Goal: Communication & Community: Answer question/provide support

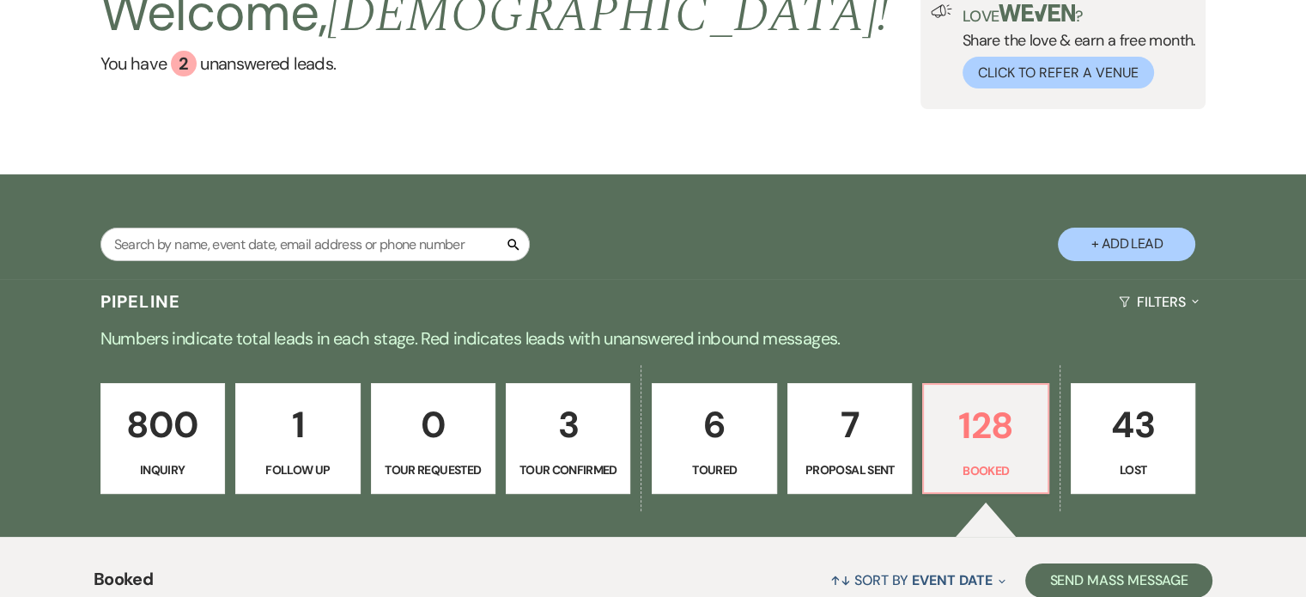
scroll to position [130, 0]
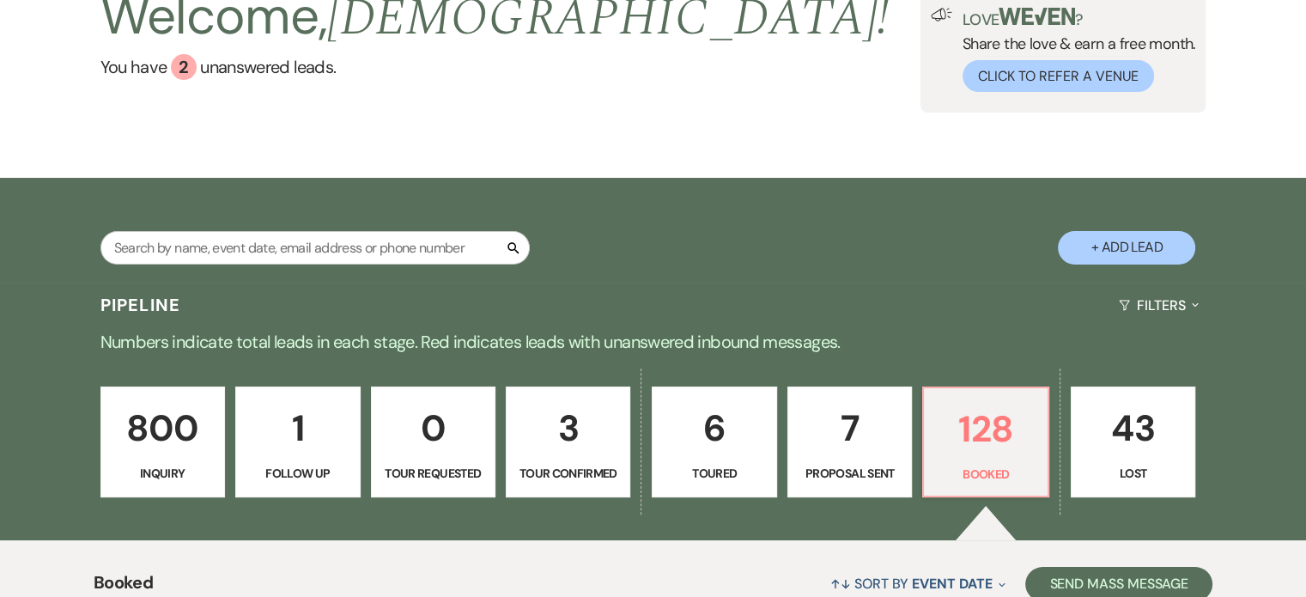
click at [1131, 243] on button "+ Add Lead" at bounding box center [1126, 247] width 137 height 33
select select "669"
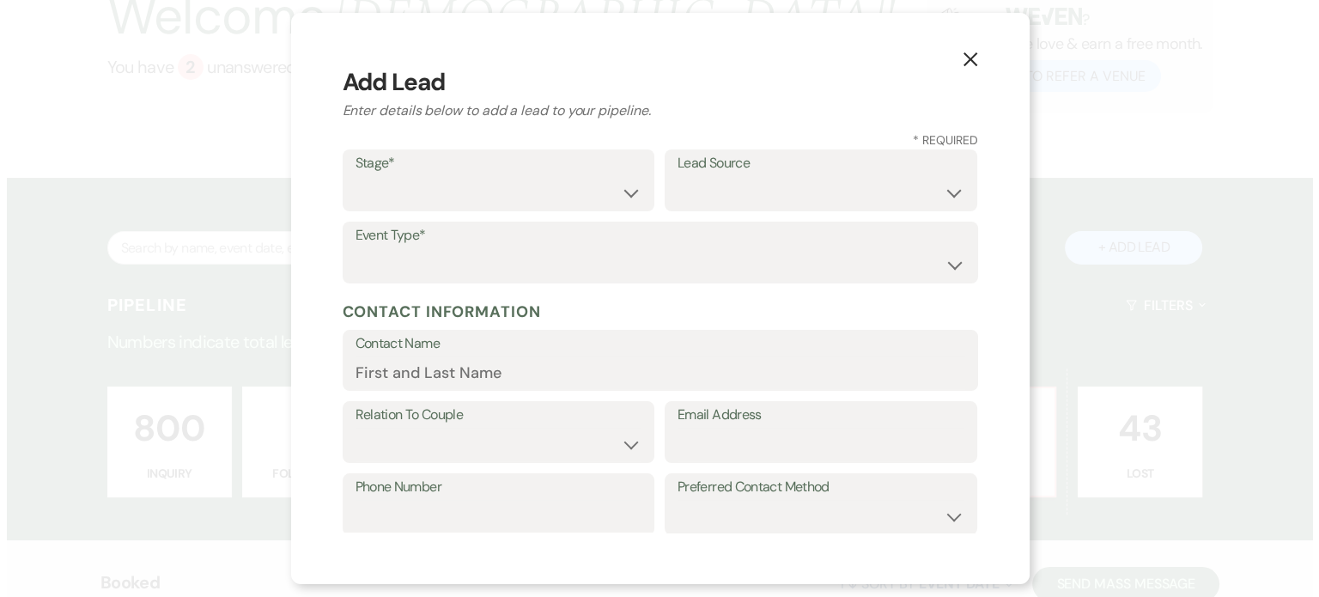
scroll to position [131, 0]
click at [623, 192] on select "Inquiry Follow Up Tour Requested Tour Confirmed Toured Proposal Sent Booked Lost" at bounding box center [498, 192] width 287 height 33
select select "1"
click at [355, 176] on select "Inquiry Follow Up Tour Requested Tour Confirmed Toured Proposal Sent Booked Lost" at bounding box center [498, 192] width 287 height 33
click at [817, 191] on select "Weven Venue Website Instagram Facebook Pinterest Google The Knot Wedding Wire H…" at bounding box center [820, 192] width 287 height 33
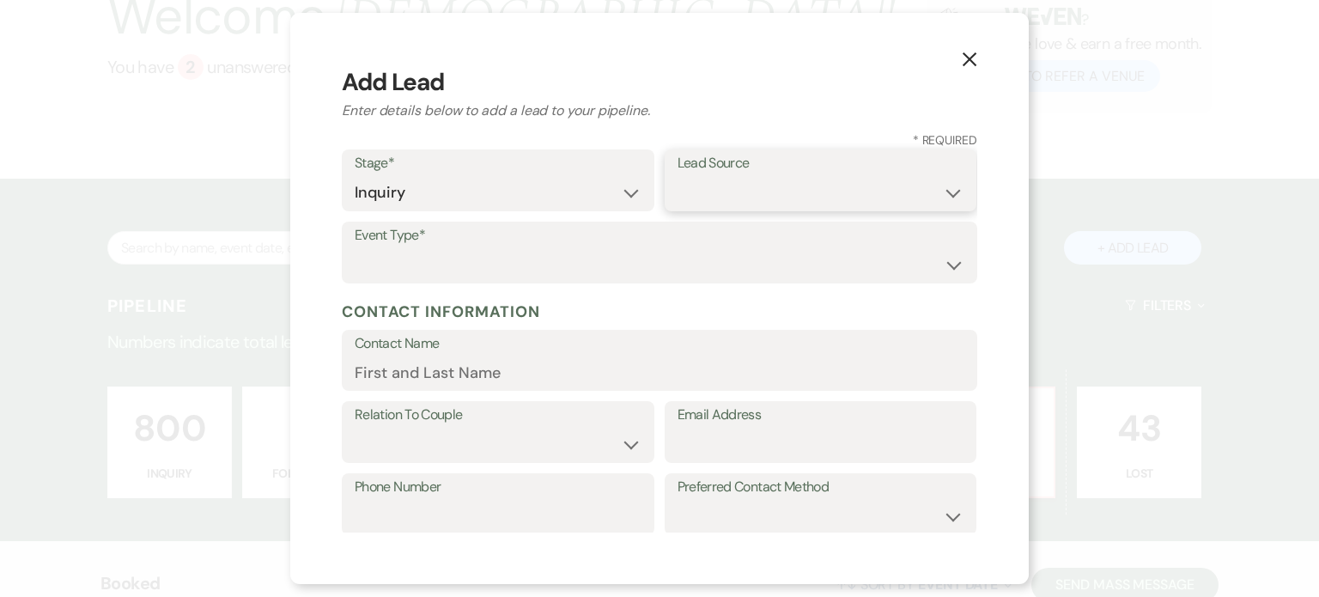
select select "22"
click at [677, 176] on select "Weven Venue Website Instagram Facebook Pinterest Google The Knot Wedding Wire H…" at bounding box center [820, 192] width 287 height 33
click at [513, 248] on select "Wedding Anniversary Party Baby Shower Bachelorette / Bachelor Party Birthday Pa…" at bounding box center [660, 264] width 610 height 33
select select "1"
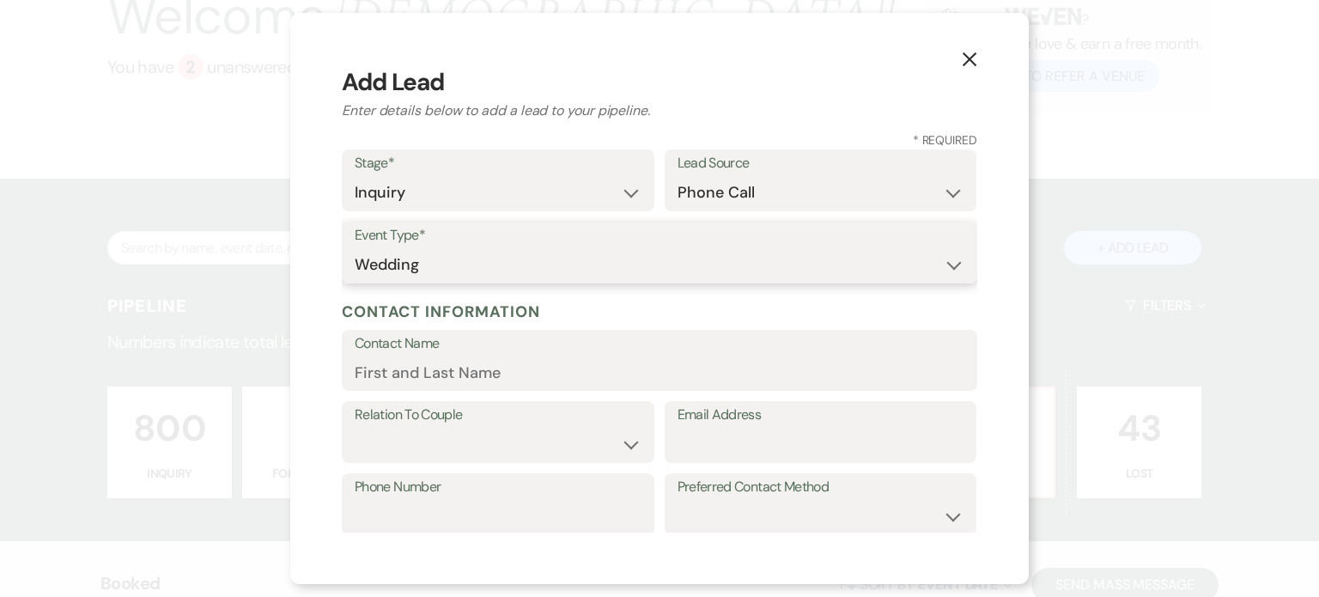
click at [355, 248] on select "Wedding Anniversary Party Baby Shower Bachelorette / Bachelor Party Birthday Pa…" at bounding box center [660, 264] width 610 height 33
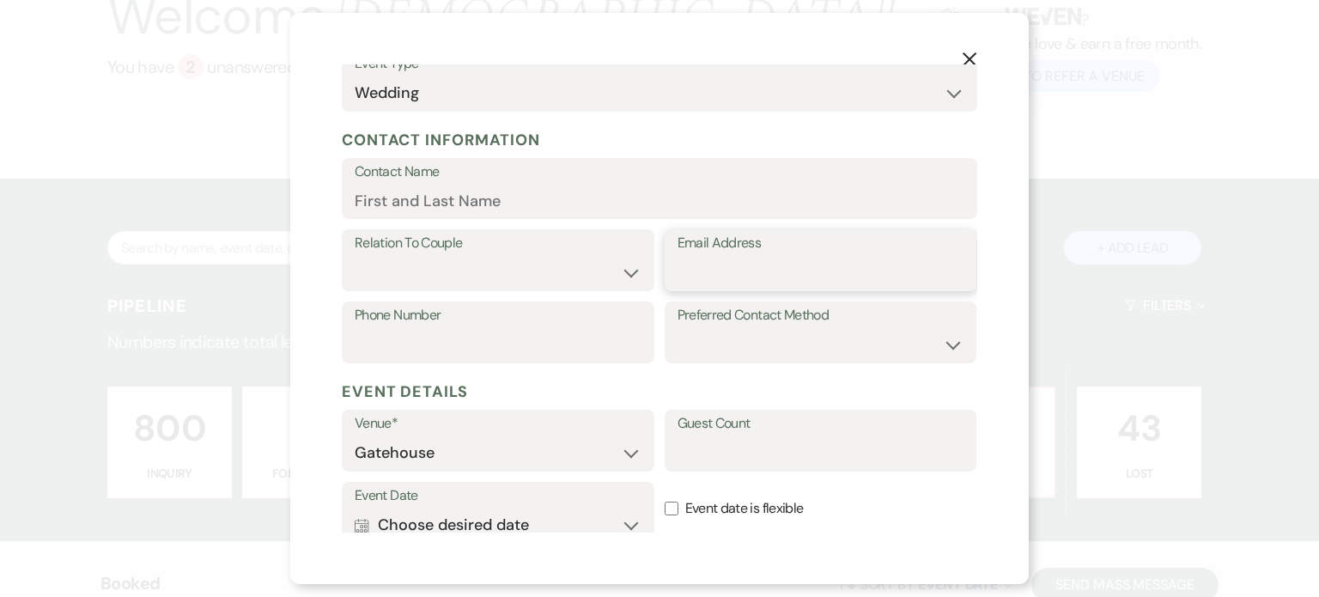
click at [686, 276] on input "Email Address" at bounding box center [820, 272] width 287 height 33
type input "[EMAIL_ADDRESS][DOMAIN_NAME]"
click at [577, 264] on select "Couple Planner Parent of Couple Family Member Friend Other" at bounding box center [498, 272] width 287 height 33
select select "1"
click at [355, 256] on select "Couple Planner Parent of Couple Family Member Friend Other" at bounding box center [498, 272] width 287 height 33
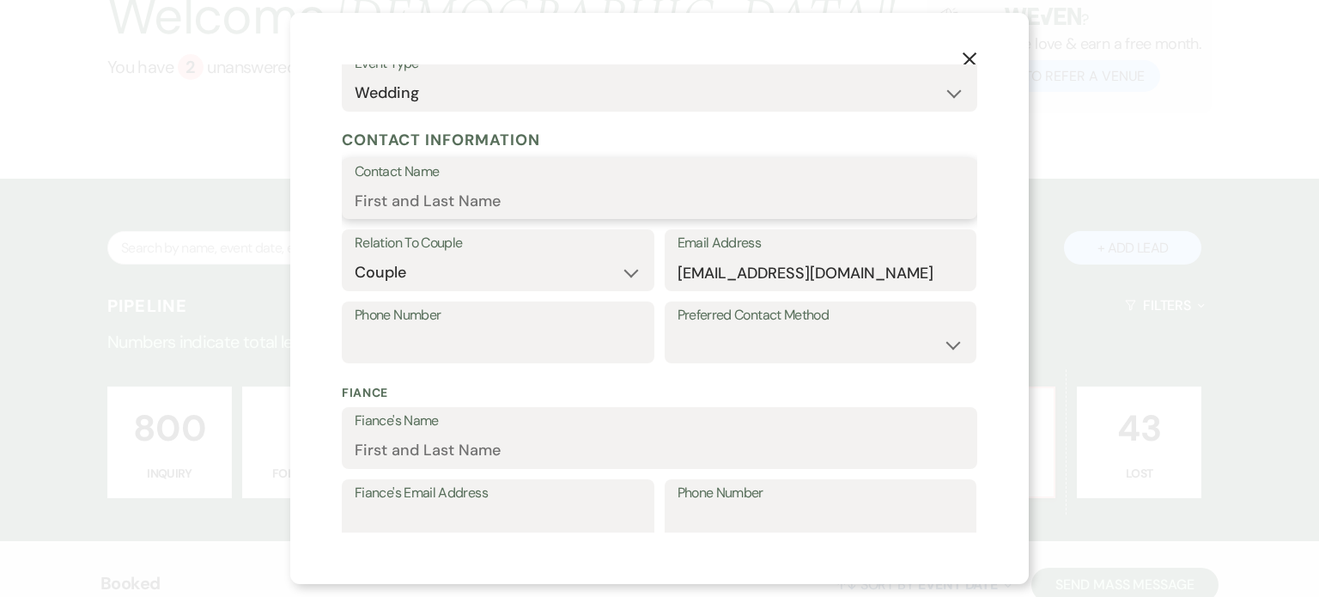
click at [452, 197] on input "Contact Name" at bounding box center [660, 200] width 610 height 33
click at [380, 207] on input "[PERSON_NAME]" at bounding box center [660, 200] width 610 height 33
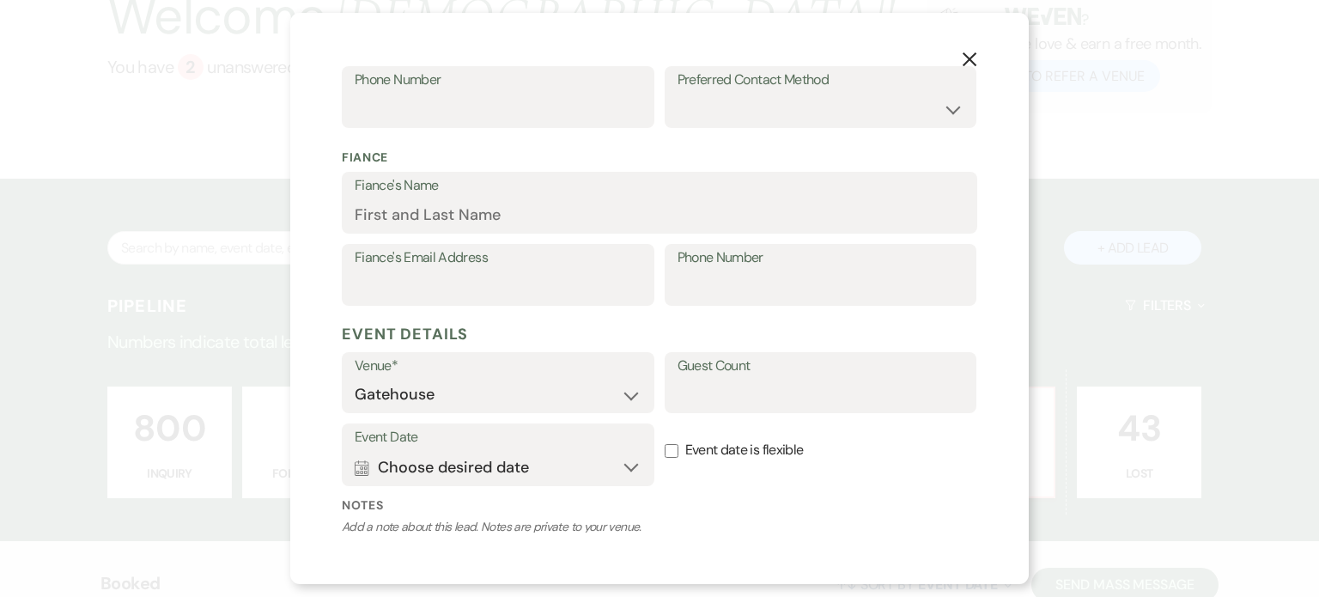
scroll to position [429, 0]
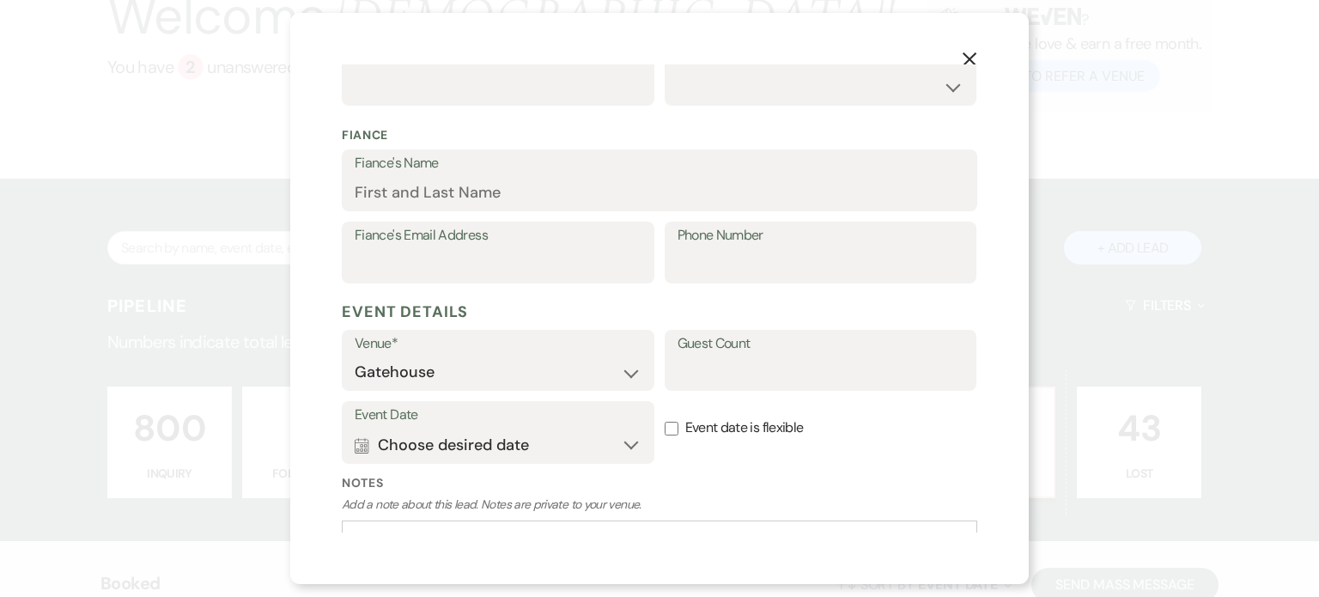
type input "[PERSON_NAME]"
click at [471, 447] on button "Calendar Choose desired date Expand" at bounding box center [498, 445] width 287 height 34
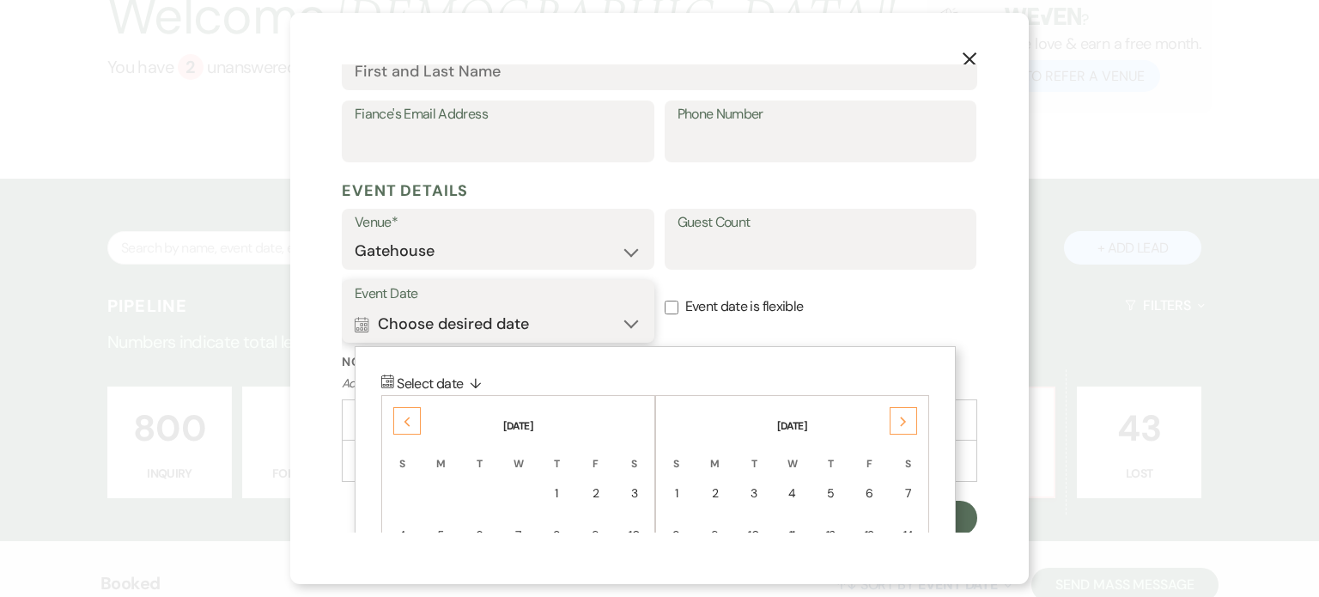
scroll to position [764, 0]
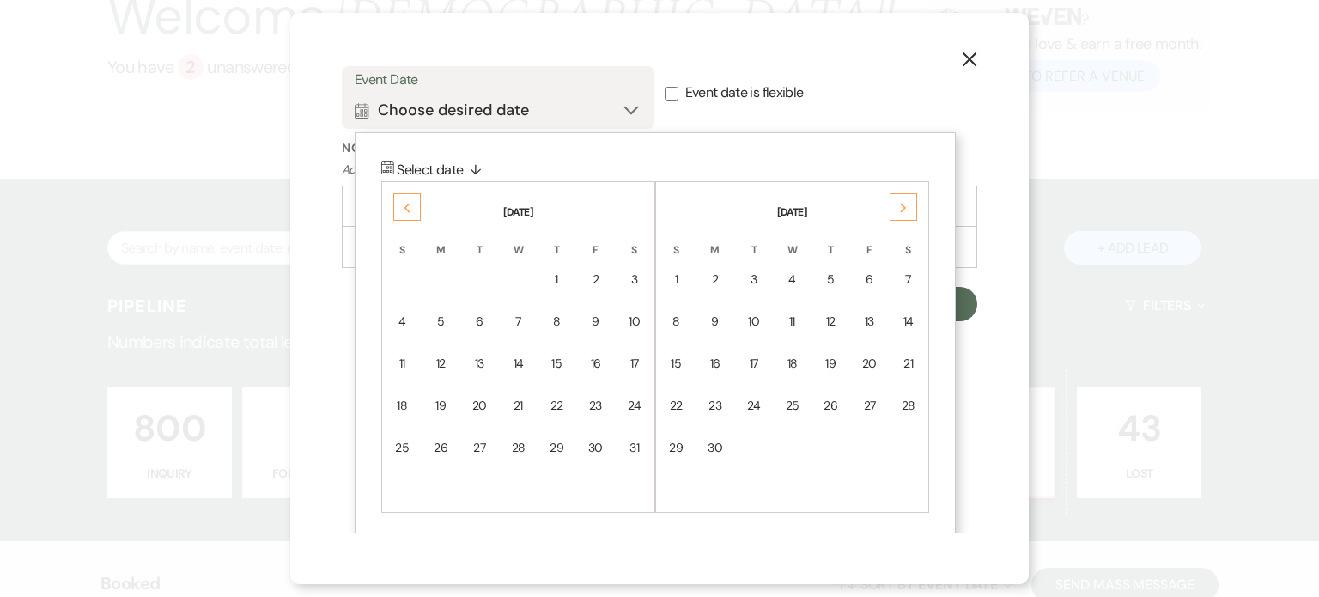
click at [402, 205] on div "Previous" at bounding box center [406, 206] width 27 height 27
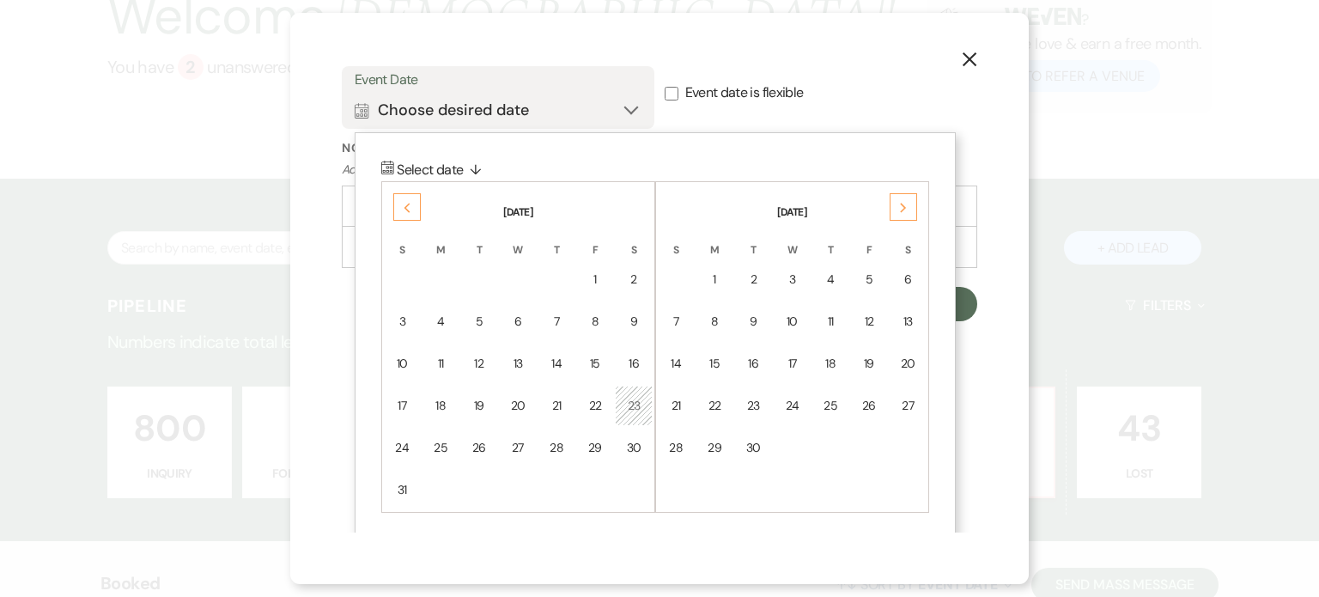
click at [402, 205] on div "Previous" at bounding box center [406, 206] width 27 height 27
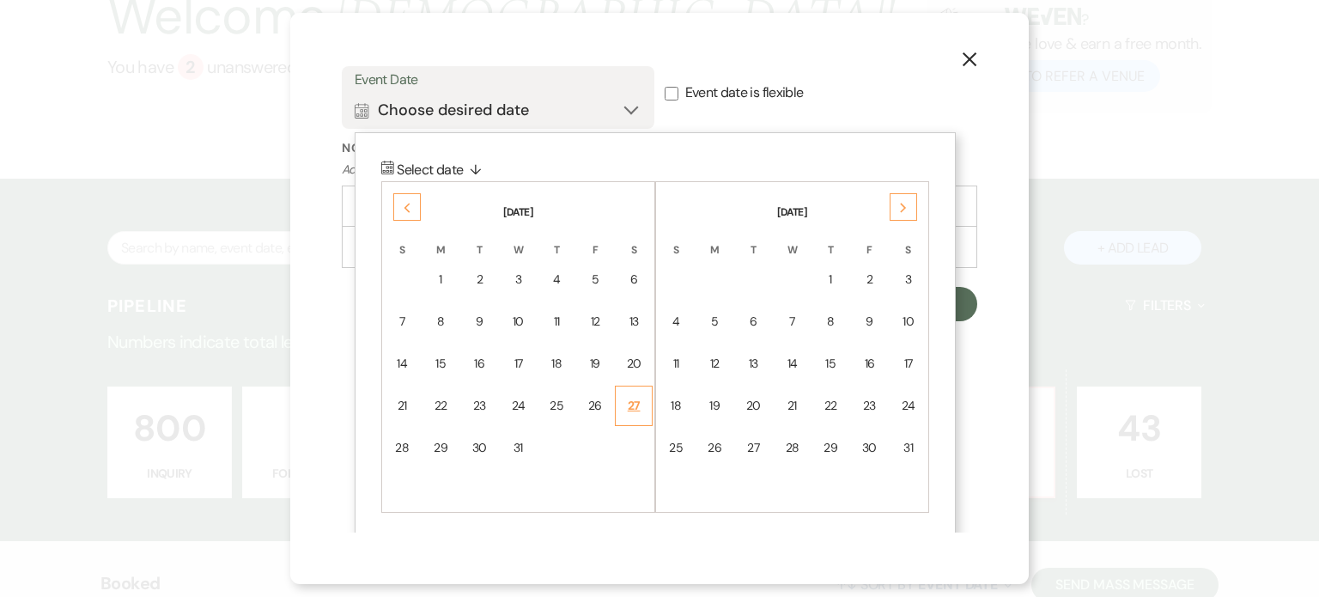
click at [636, 398] on div "27" at bounding box center [633, 406] width 15 height 18
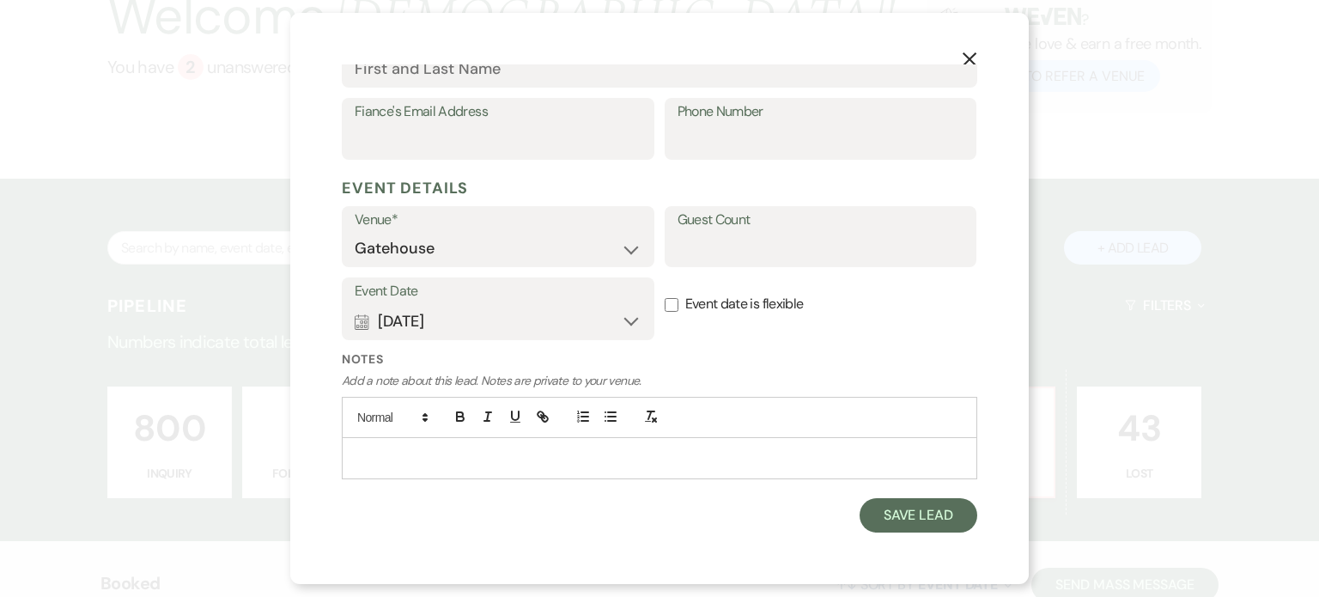
scroll to position [550, 0]
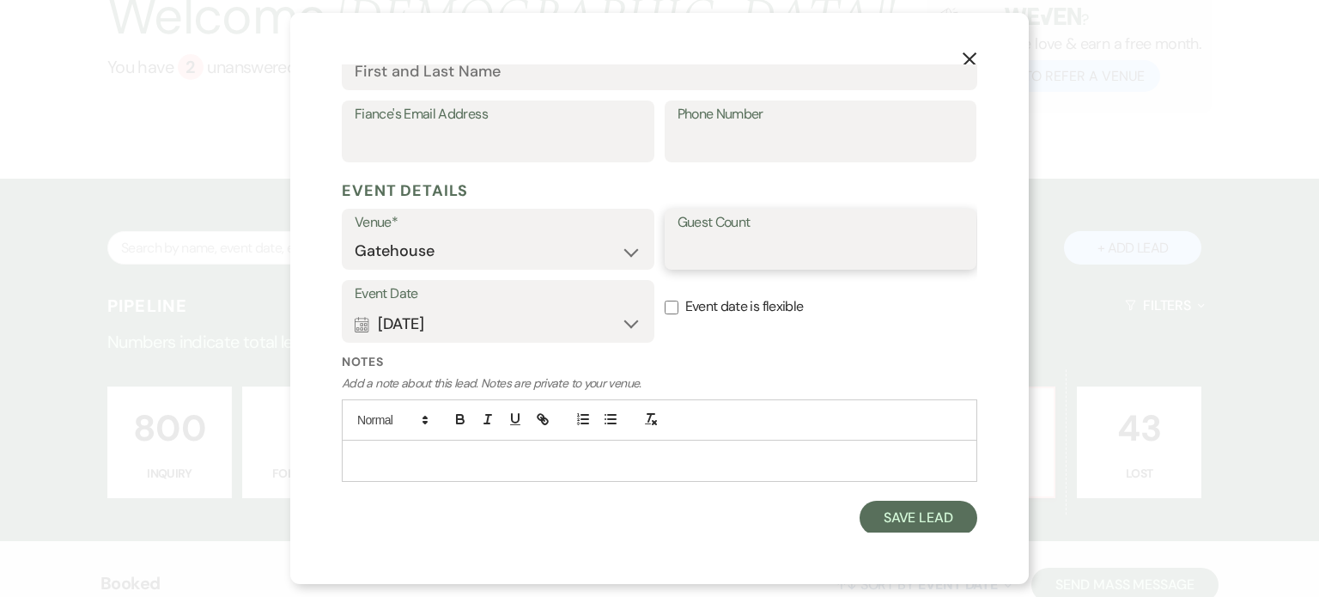
click at [721, 253] on input "Guest Count" at bounding box center [820, 250] width 287 height 33
type input "100"
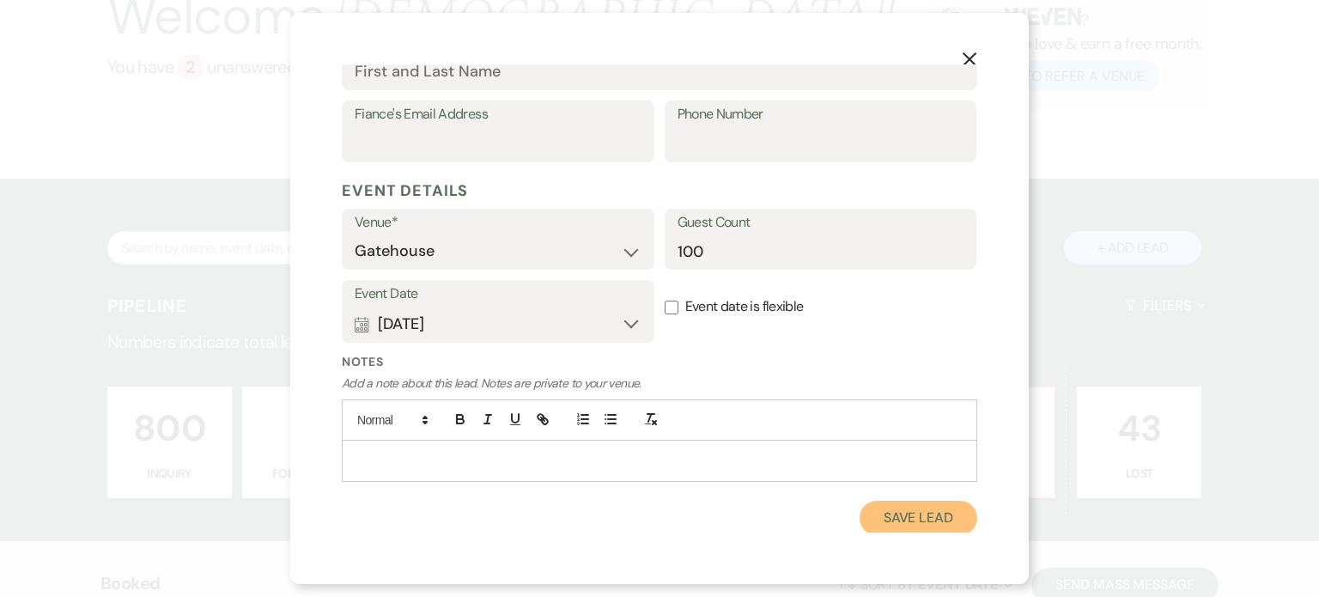
click at [914, 512] on button "Save Lead" at bounding box center [919, 518] width 118 height 34
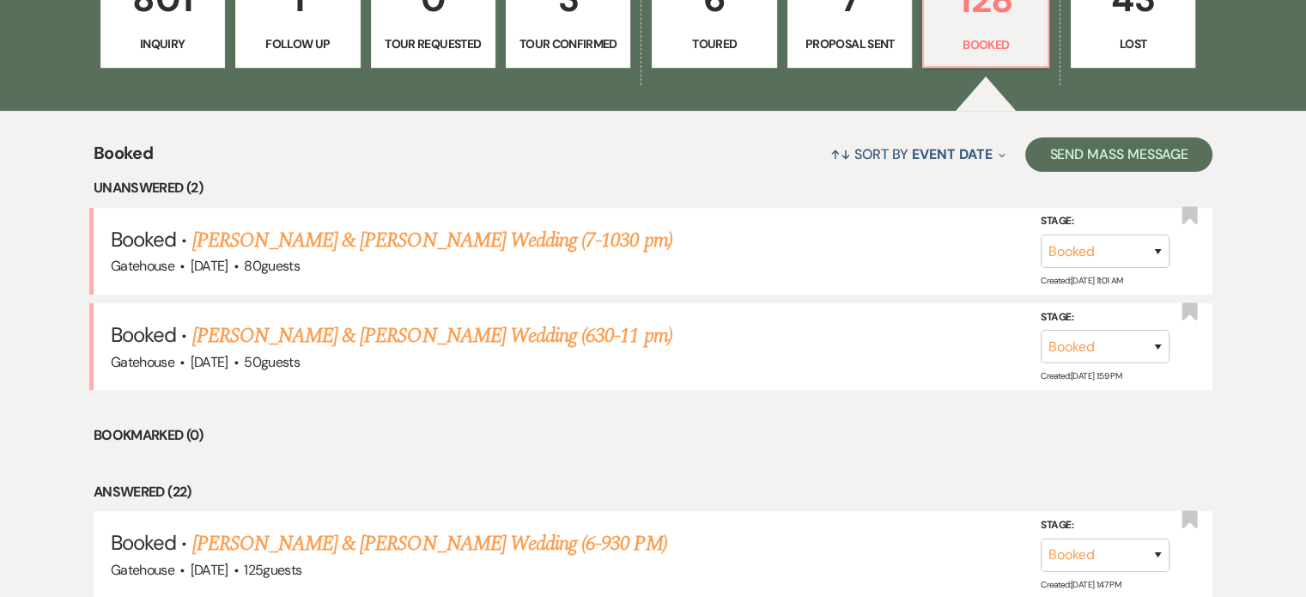
scroll to position [301, 0]
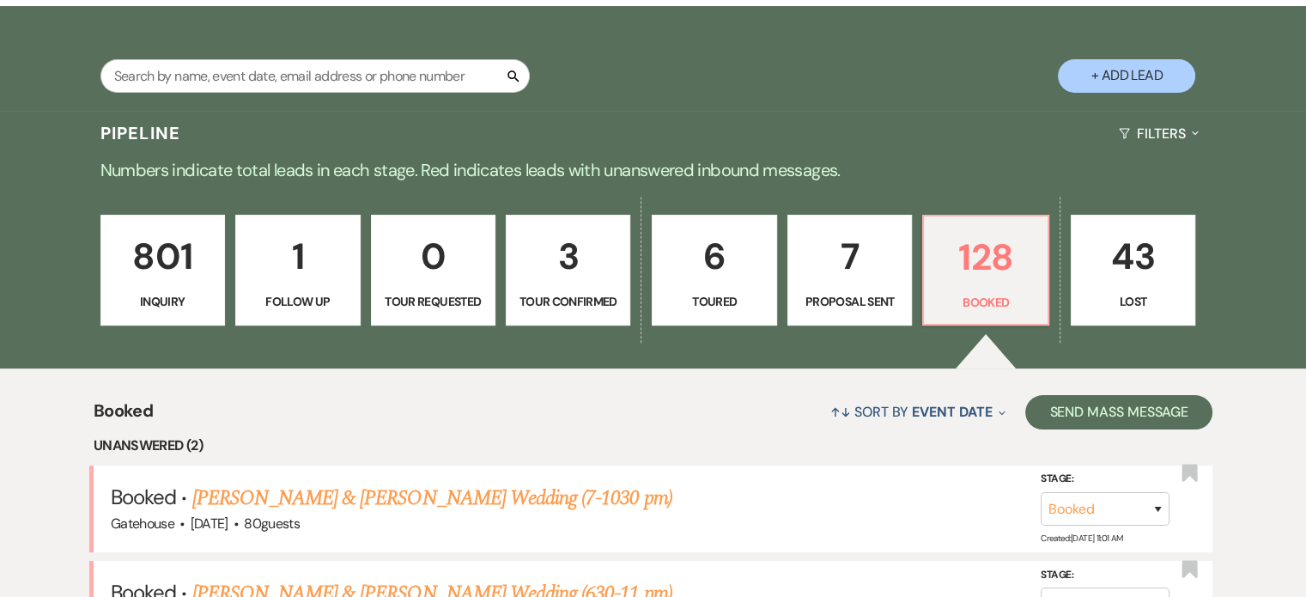
click at [165, 277] on p "801" at bounding box center [163, 257] width 102 height 58
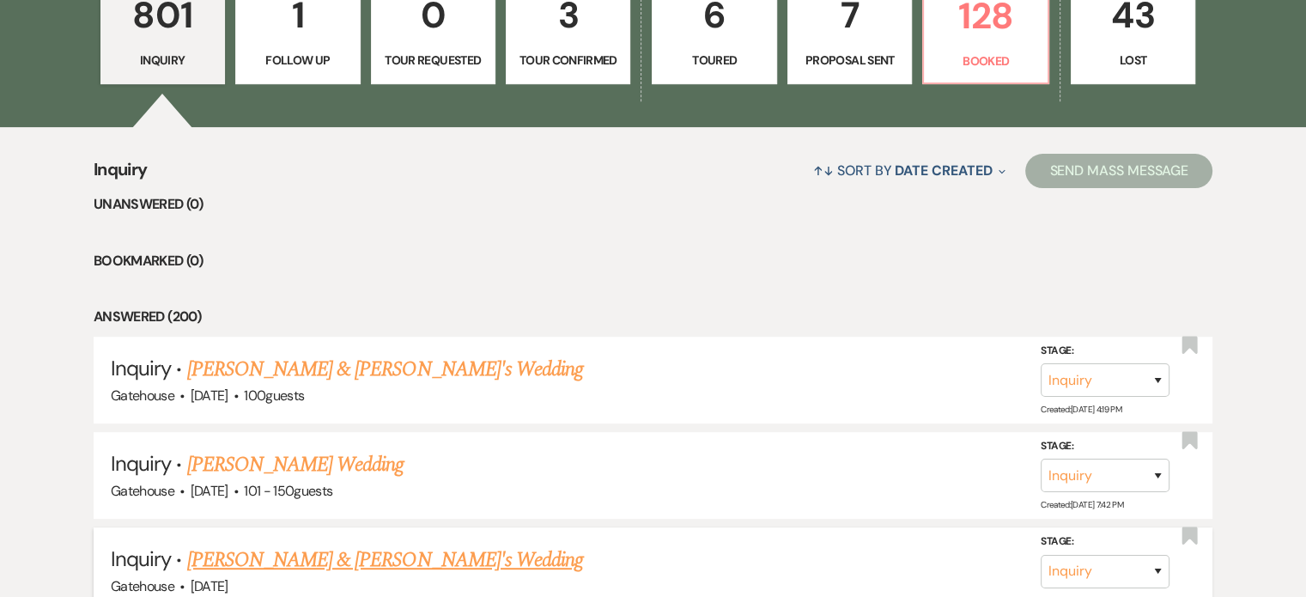
scroll to position [645, 0]
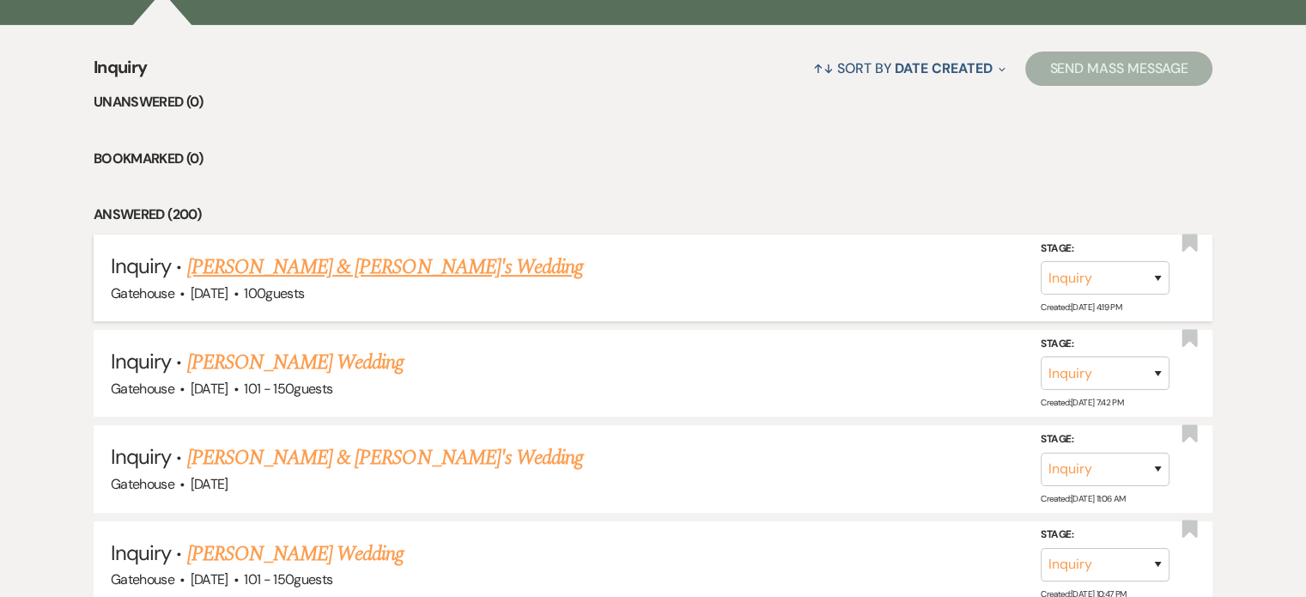
click at [368, 264] on link "[PERSON_NAME] & [PERSON_NAME]'s Wedding" at bounding box center [385, 267] width 397 height 31
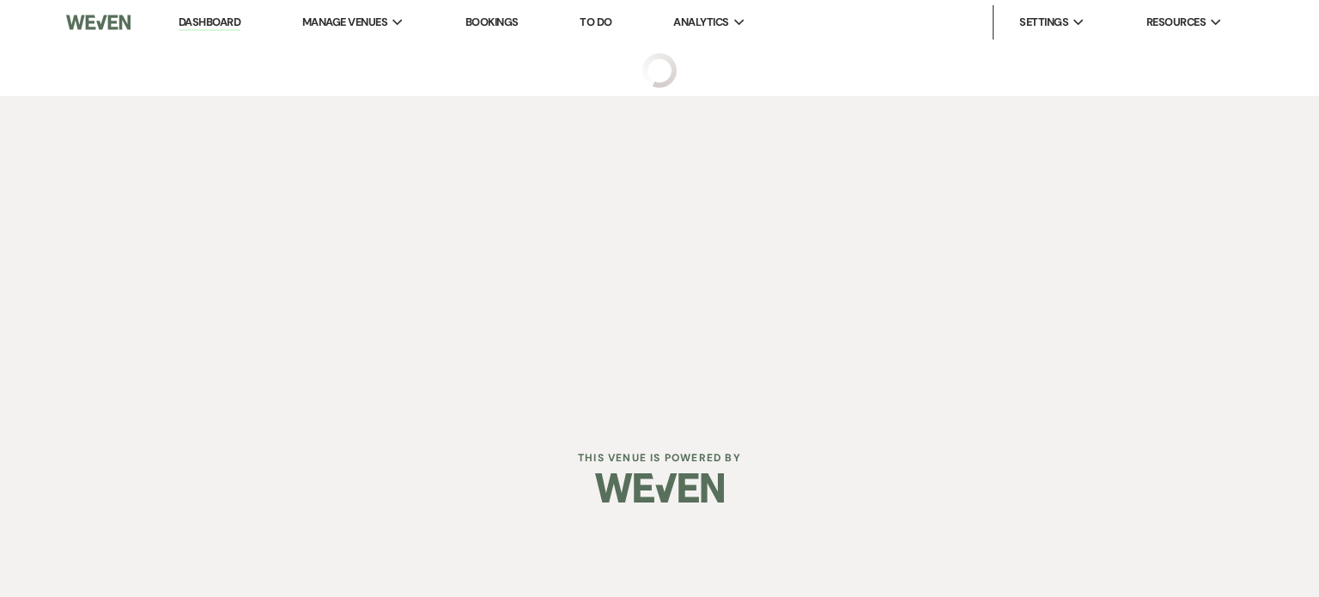
select select "22"
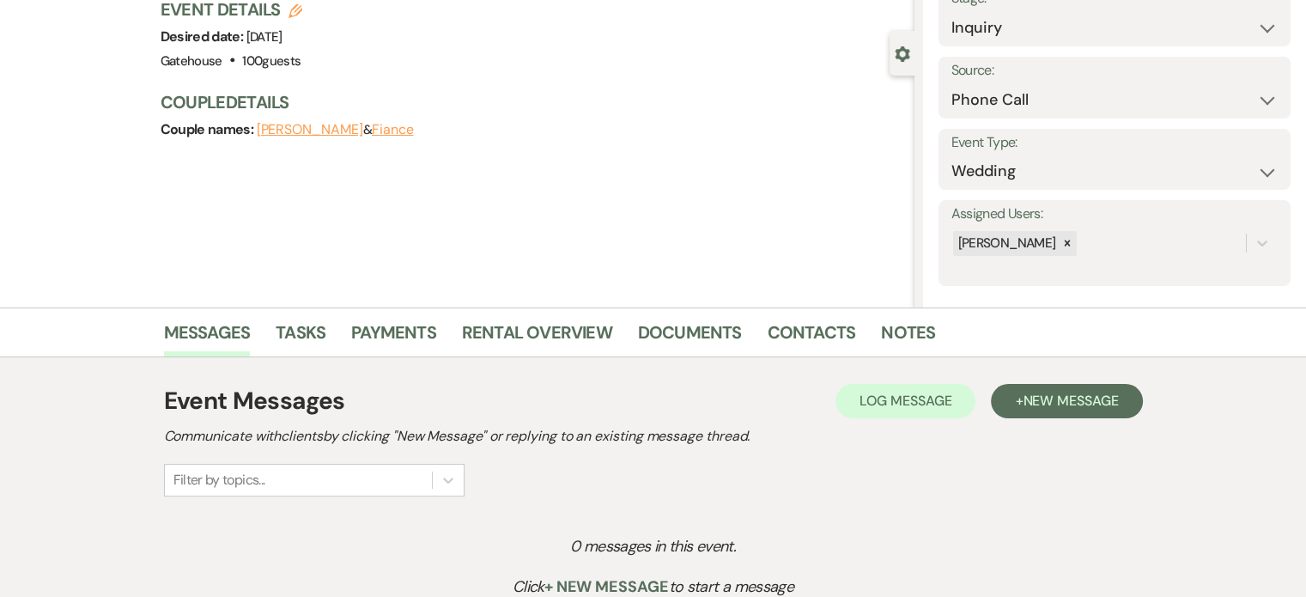
scroll to position [258, 0]
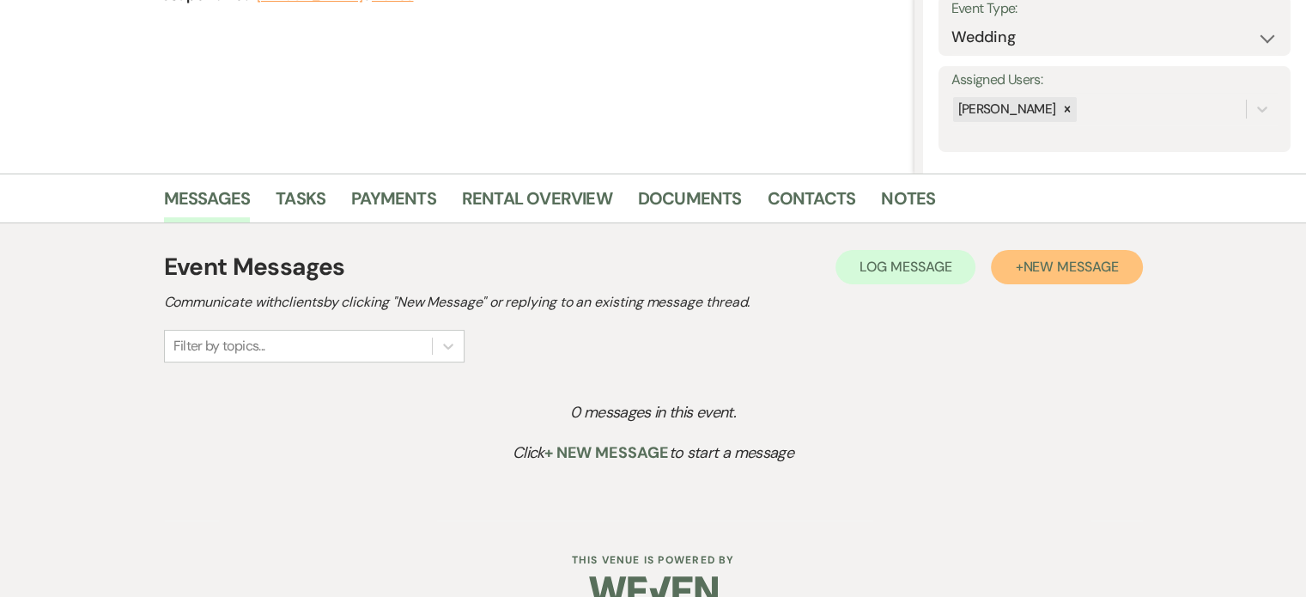
click at [1102, 266] on span "New Message" at bounding box center [1070, 267] width 95 height 18
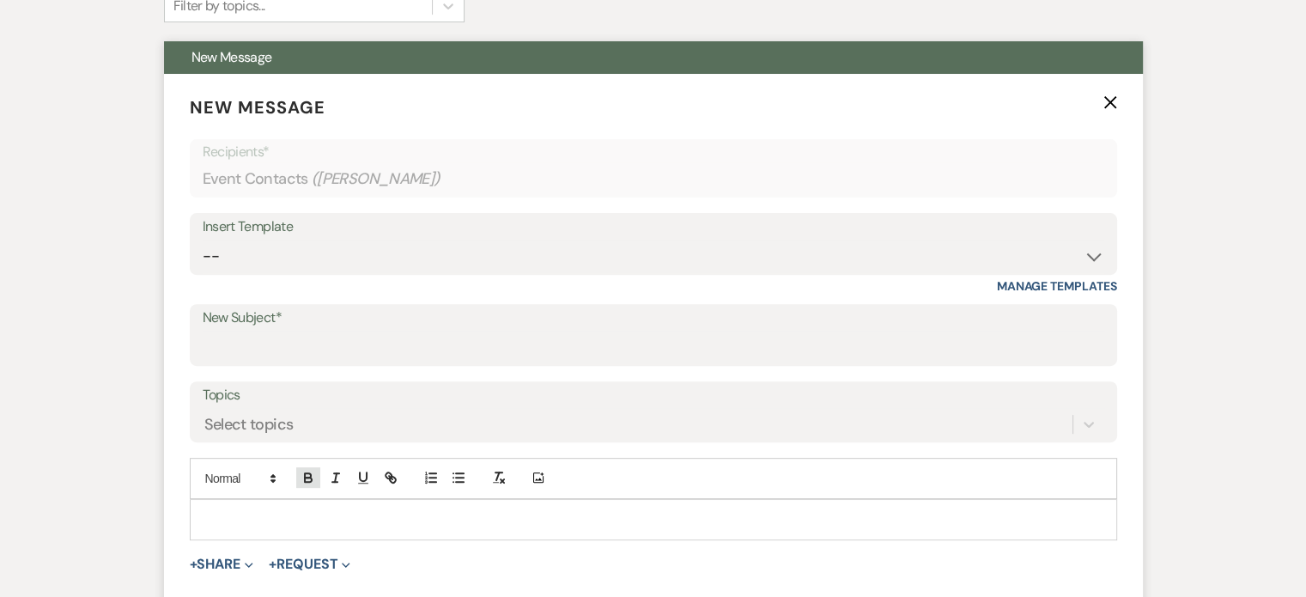
scroll to position [601, 0]
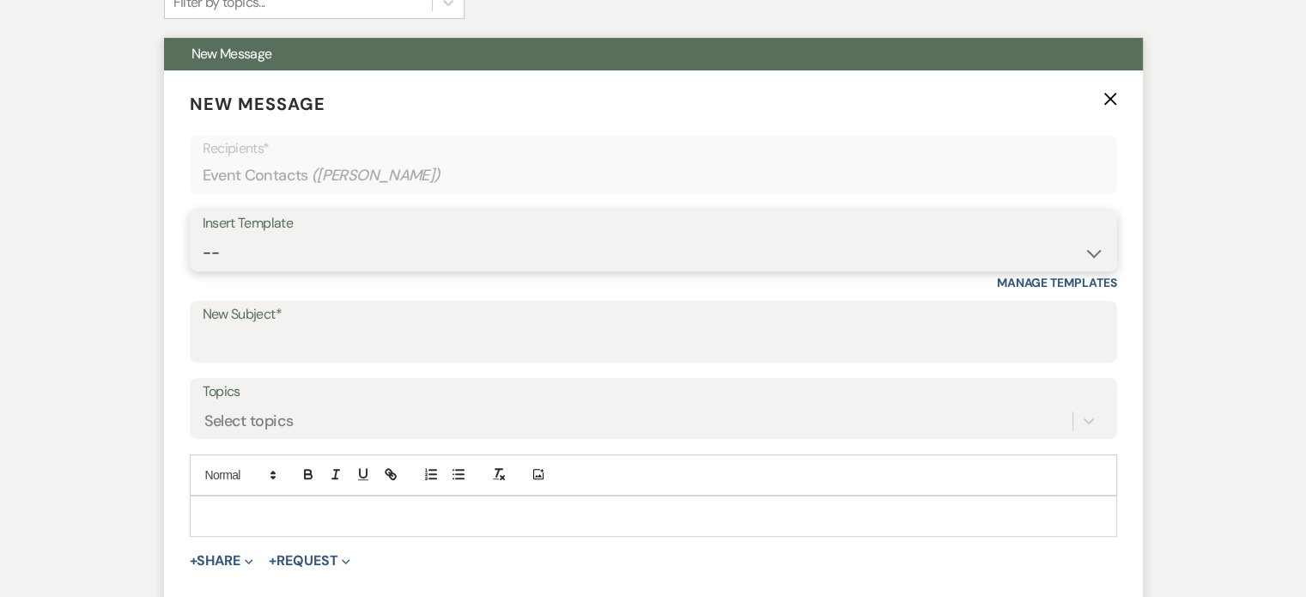
click at [379, 246] on select "-- Tour Request Response Proposal 6-9 Month Check-in Happy 1 Month Anniversary!…" at bounding box center [654, 252] width 902 height 33
select select "2237"
click at [203, 236] on select "-- Tour Request Response Proposal 6-9 Month Check-in Happy 1 Month Anniversary!…" at bounding box center [654, 252] width 902 height 33
type input "Let's Plan Something Wonderful at The Gatehouse!"
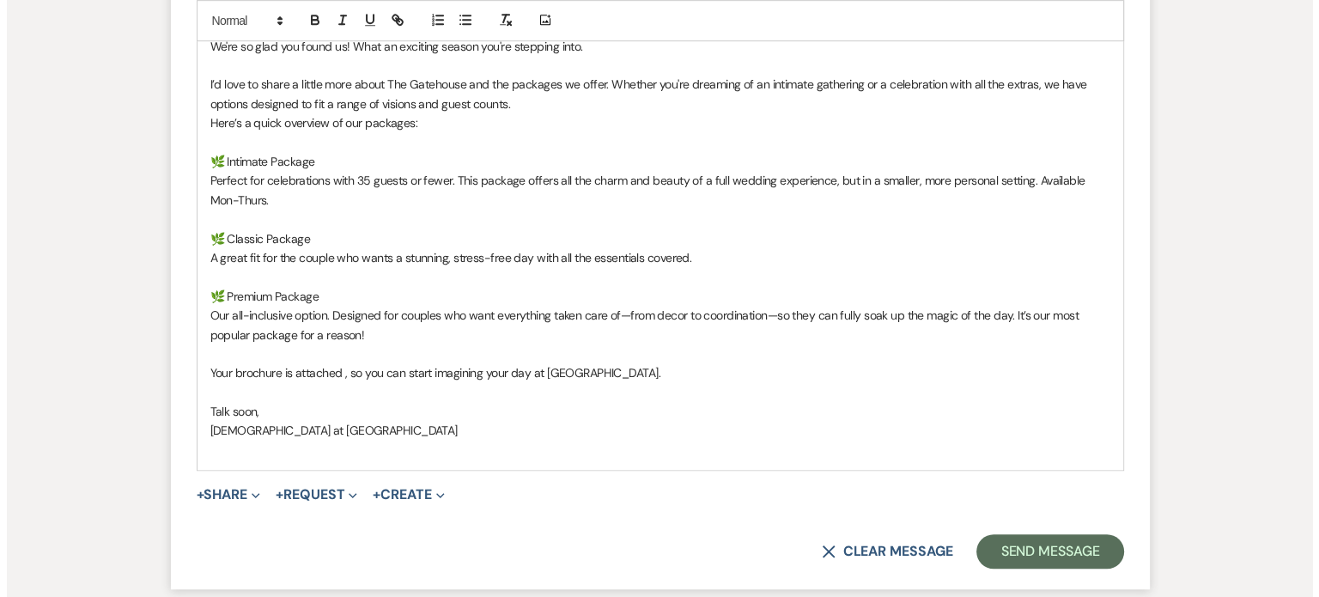
scroll to position [1116, 0]
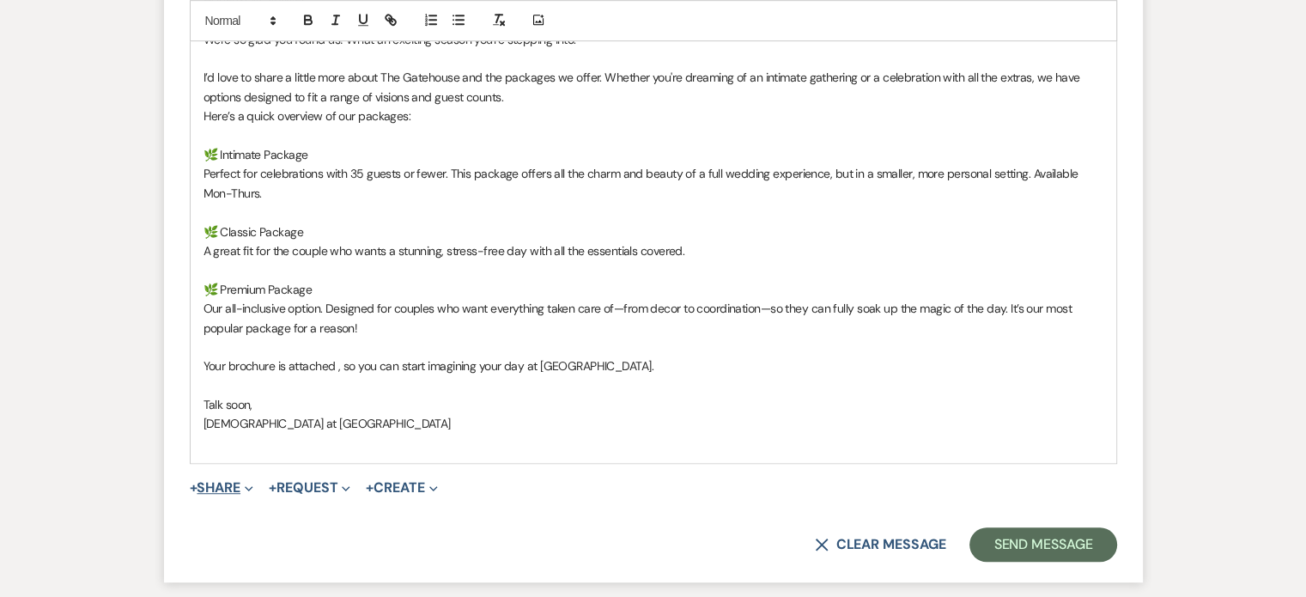
click at [232, 481] on button "+ Share Expand" at bounding box center [222, 488] width 64 height 14
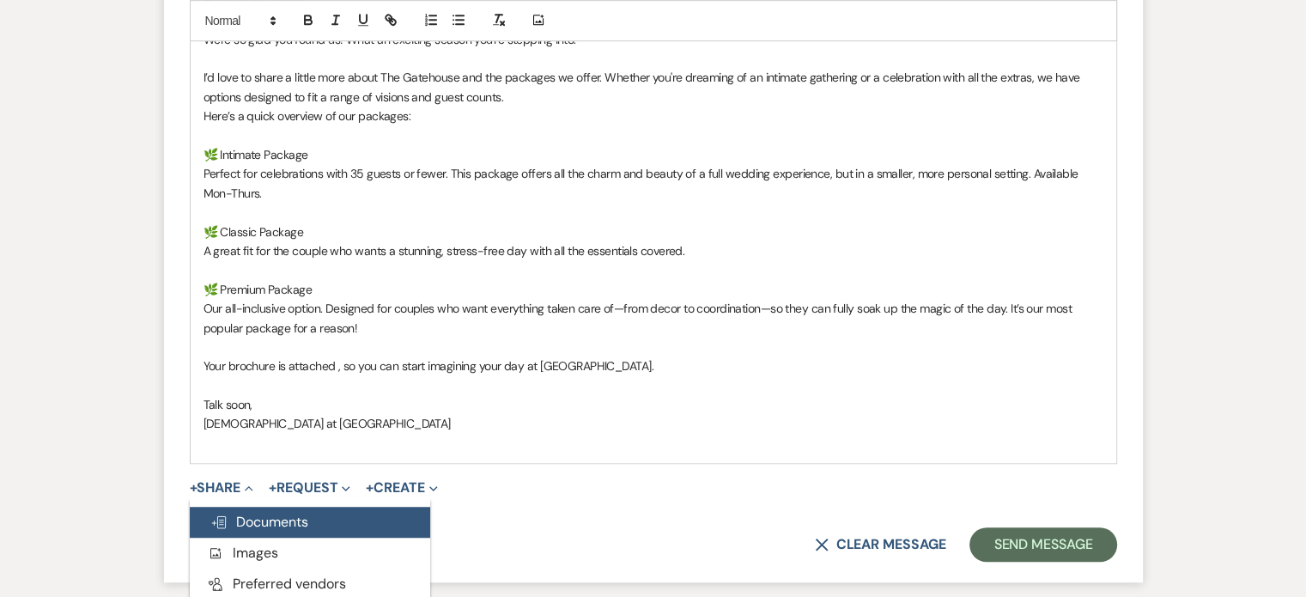
click at [282, 513] on span "Doc Upload Documents" at bounding box center [259, 522] width 98 height 18
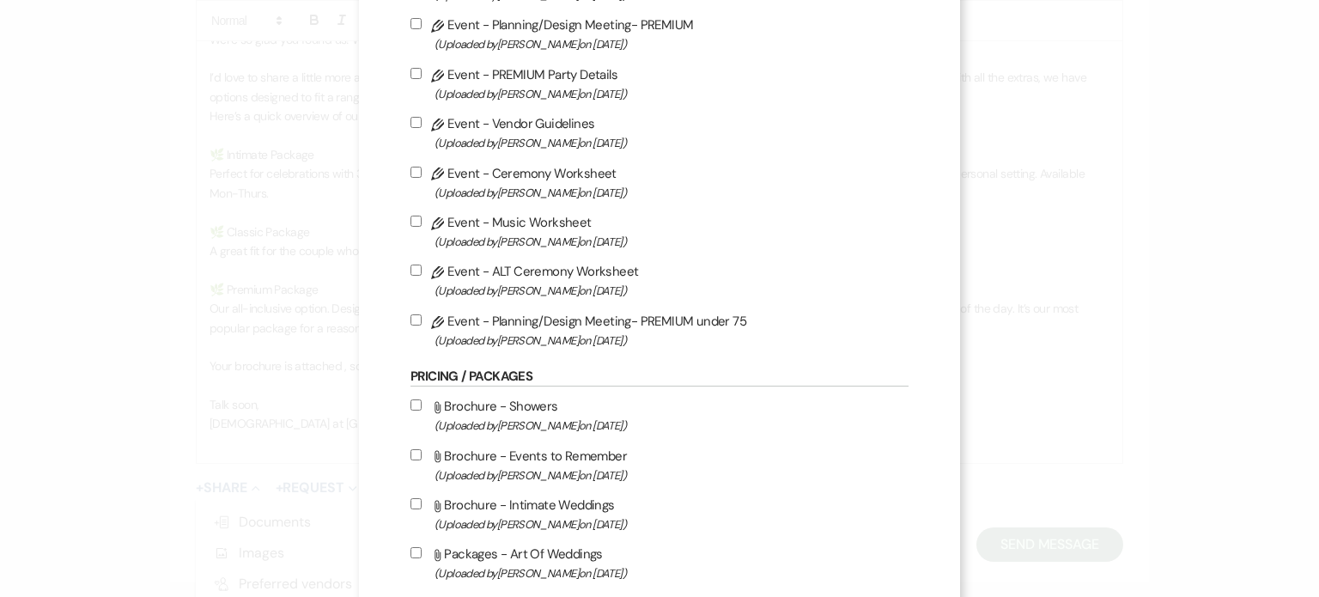
scroll to position [945, 0]
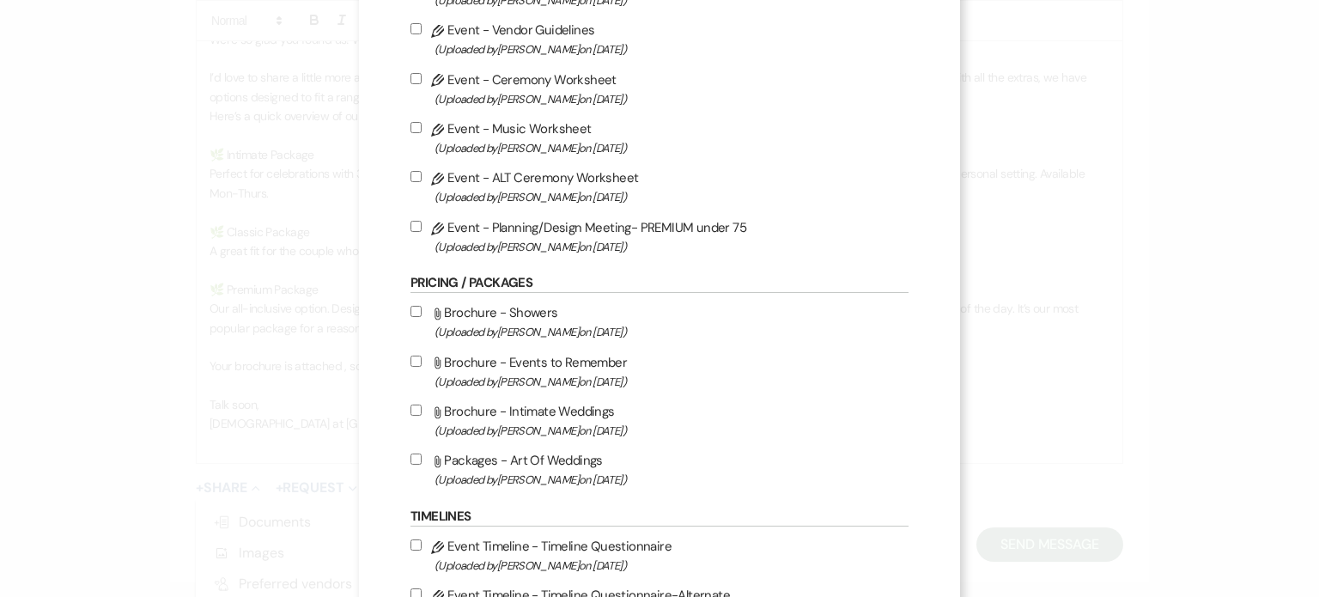
click at [538, 422] on label "Attach File Brochure - Intimate Weddings (Uploaded by [PERSON_NAME] on [DATE] )" at bounding box center [659, 420] width 498 height 40
click at [422, 416] on input "Attach File Brochure - Intimate Weddings (Uploaded by [PERSON_NAME] on [DATE] )" at bounding box center [415, 409] width 11 height 11
checkbox input "true"
click at [526, 483] on span "(Uploaded by [PERSON_NAME] on [DATE] )" at bounding box center [671, 480] width 474 height 20
click at [422, 465] on input "Attach File Packages - Art Of Weddings (Uploaded by [PERSON_NAME] on [DATE] )" at bounding box center [415, 458] width 11 height 11
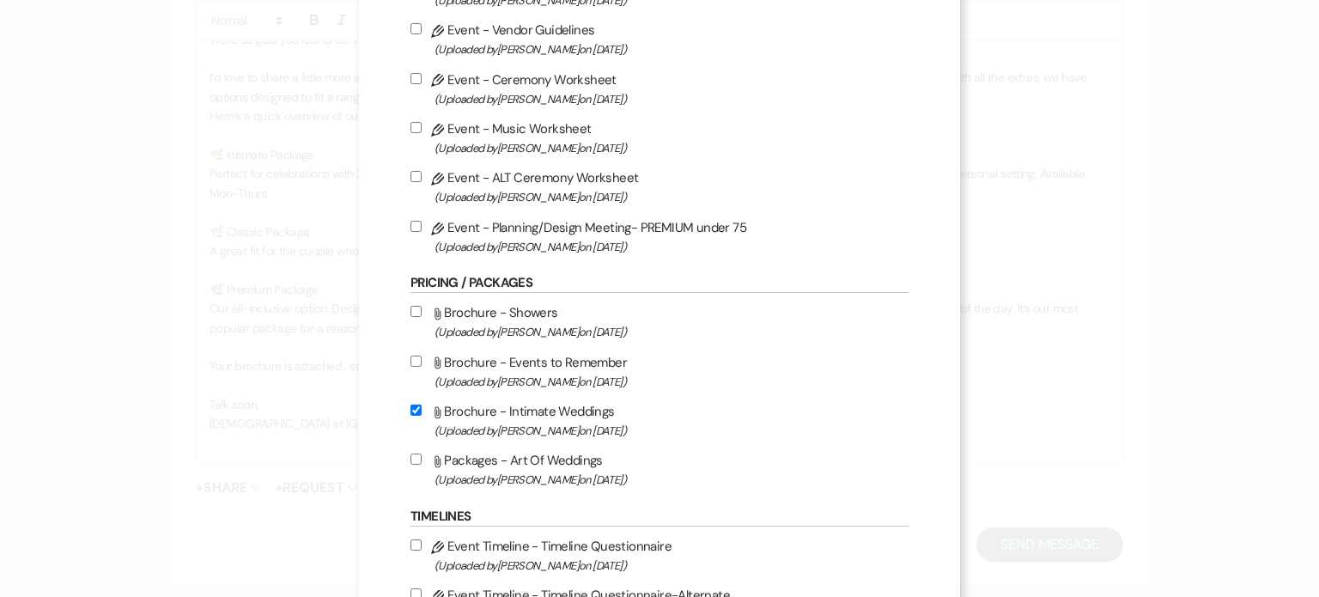
checkbox input "true"
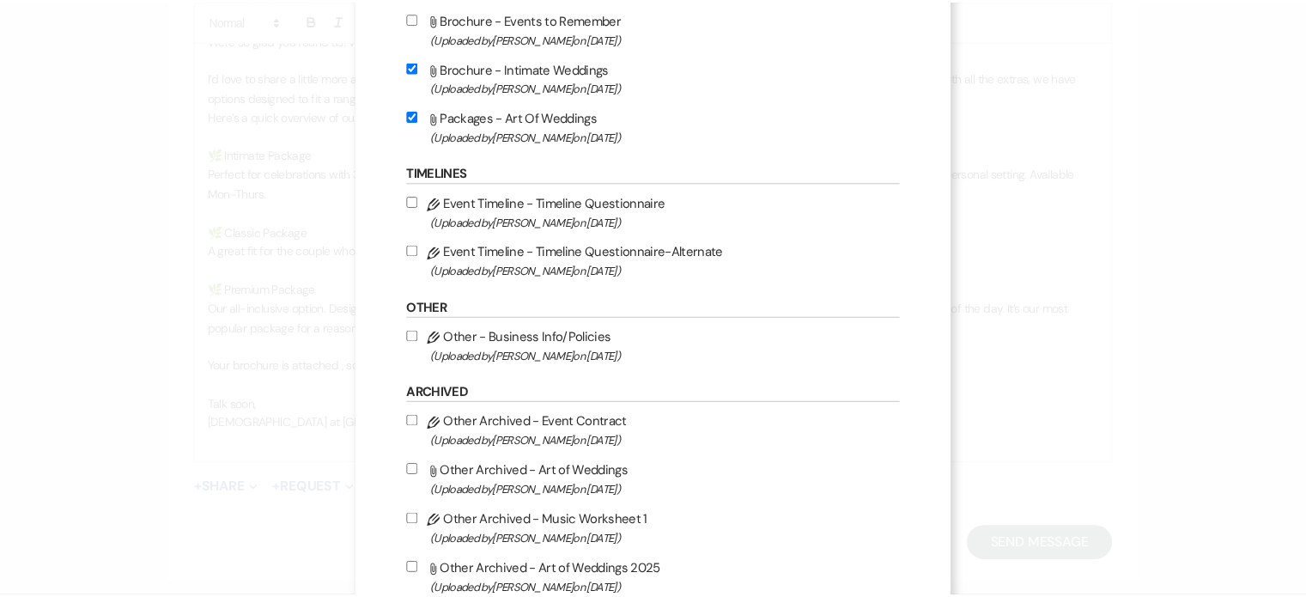
scroll to position [1402, 0]
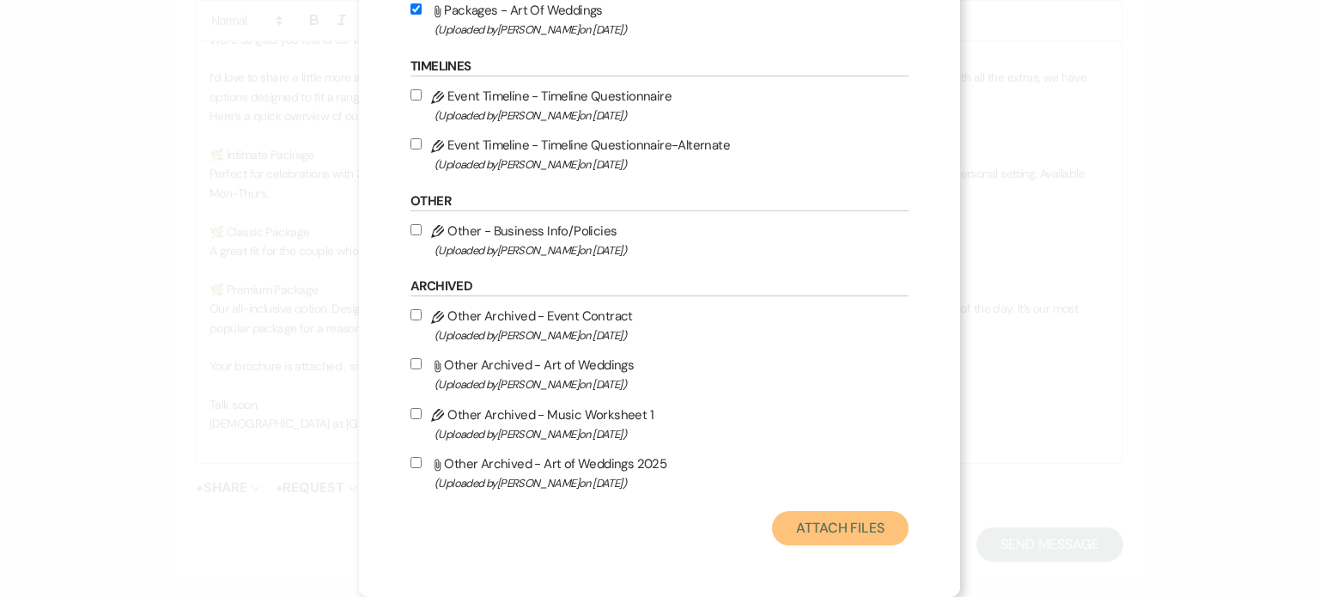
click at [853, 522] on button "Attach Files" at bounding box center [840, 528] width 137 height 34
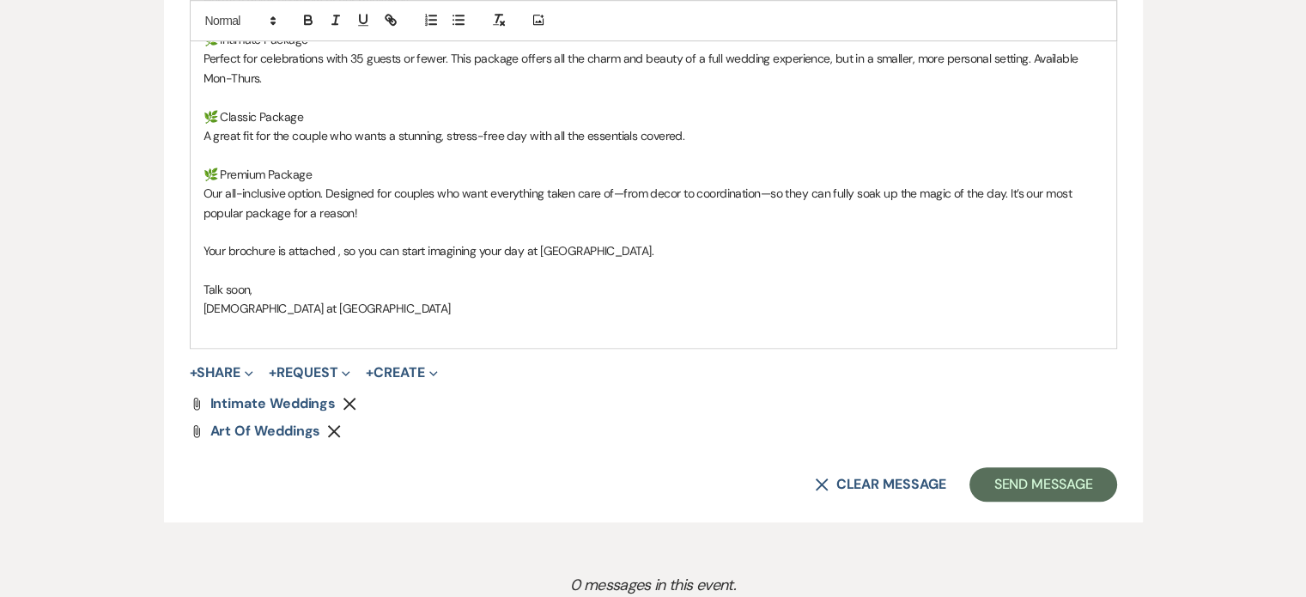
scroll to position [1374, 0]
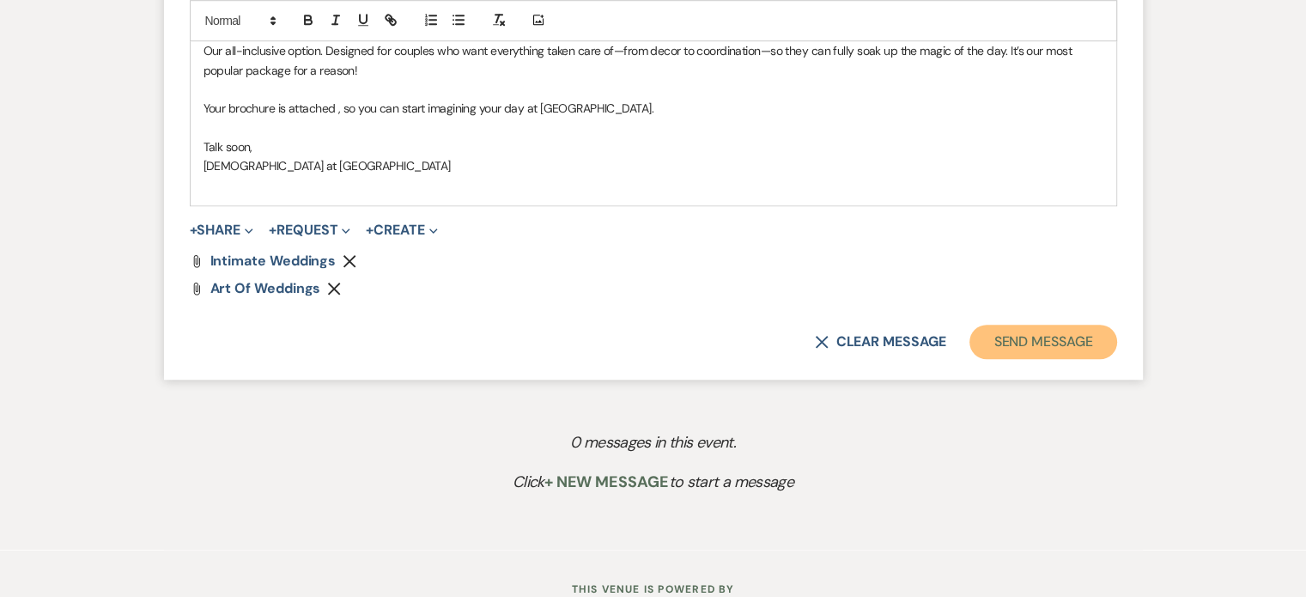
click at [1059, 339] on button "Send Message" at bounding box center [1042, 342] width 147 height 34
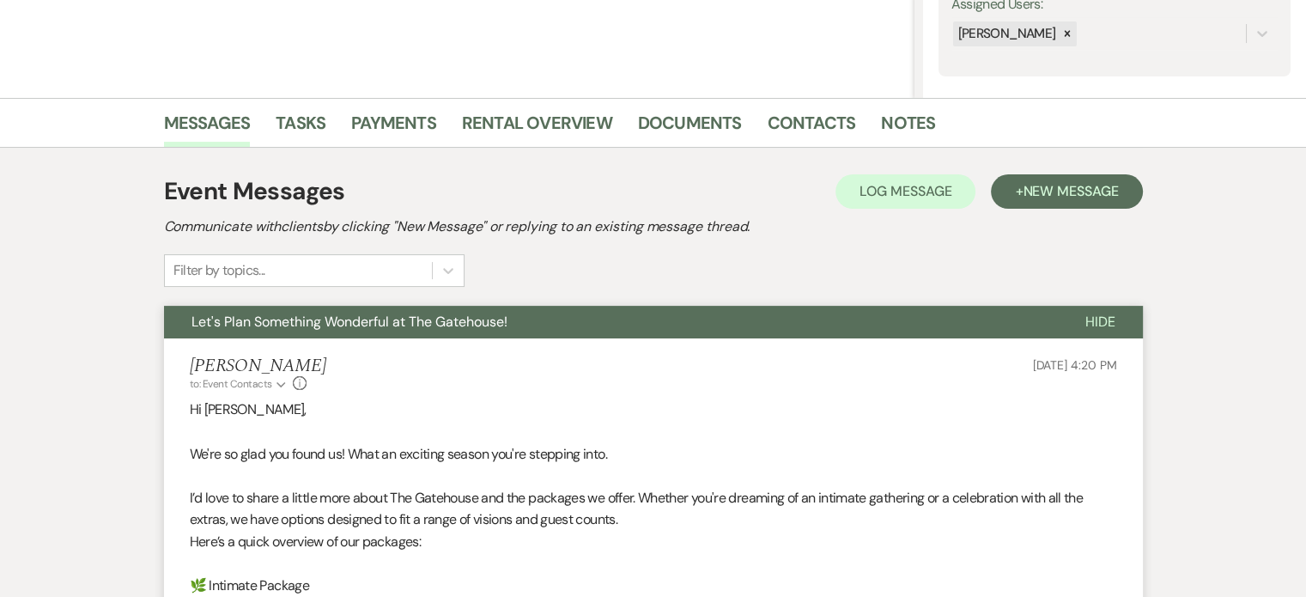
scroll to position [331, 0]
